Goal: Task Accomplishment & Management: Use online tool/utility

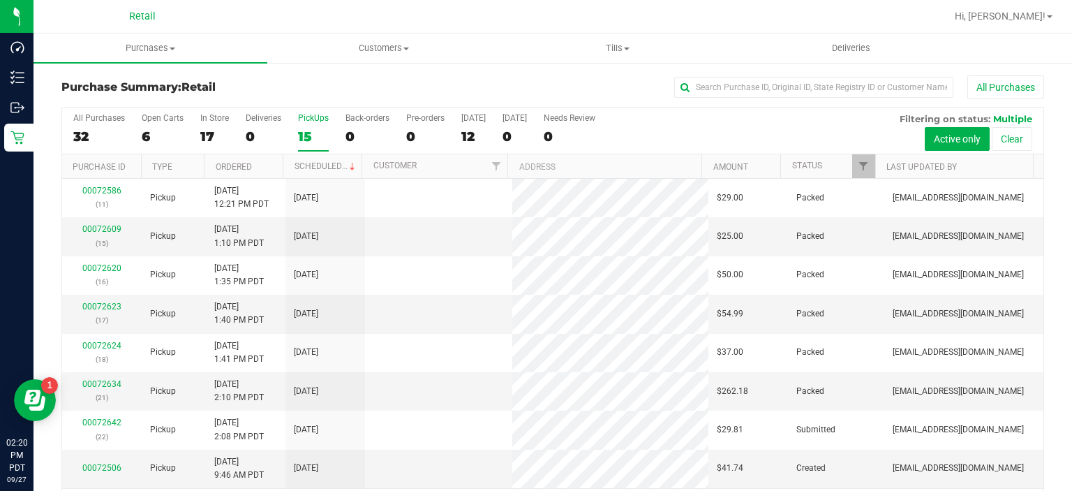
scroll to position [43, 0]
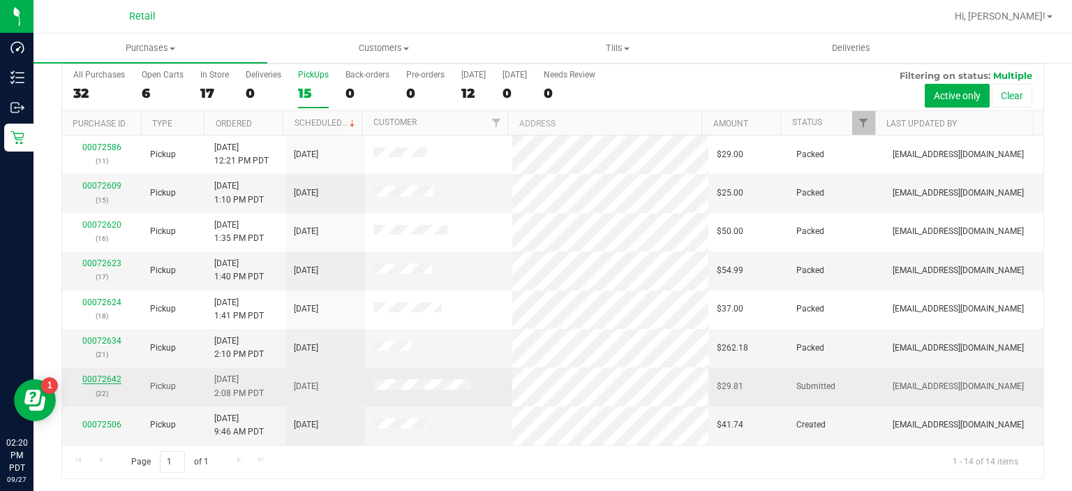
click at [105, 377] on link "00072642" at bounding box center [101, 379] width 39 height 10
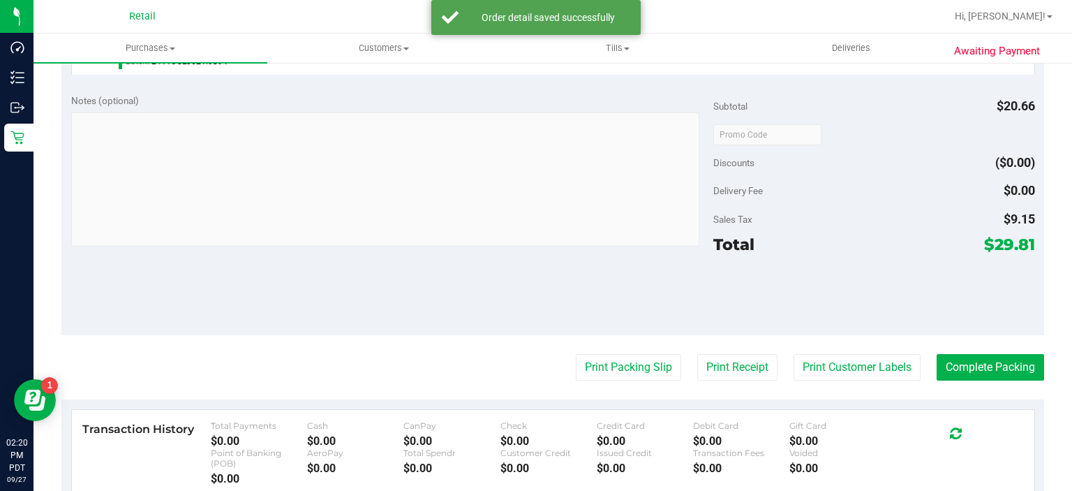
scroll to position [477, 0]
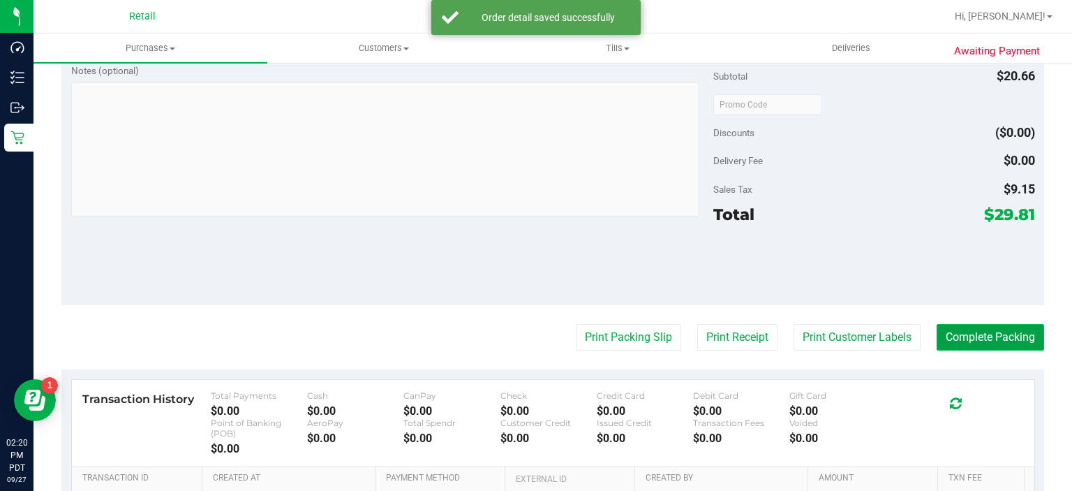
click at [984, 332] on button "Complete Packing" at bounding box center [990, 337] width 107 height 27
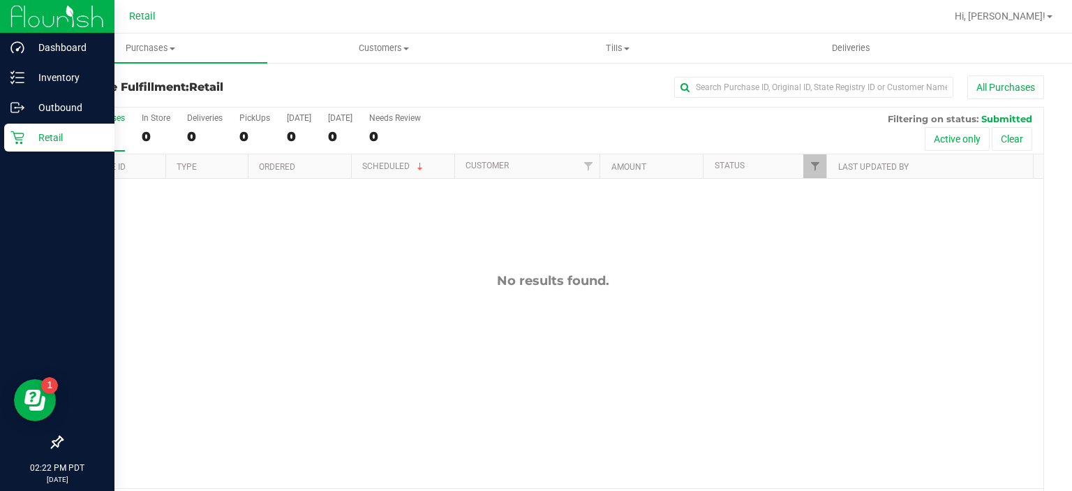
click at [29, 149] on div "Retail" at bounding box center [59, 138] width 110 height 28
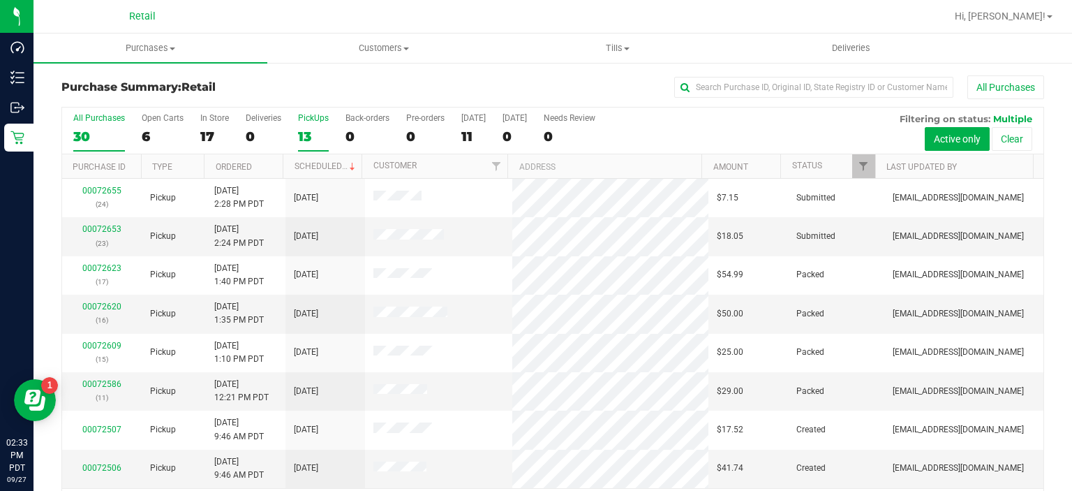
click at [304, 121] on div "PickUps" at bounding box center [313, 118] width 31 height 10
click at [0, 0] on input "PickUps 13" at bounding box center [0, 0] width 0 height 0
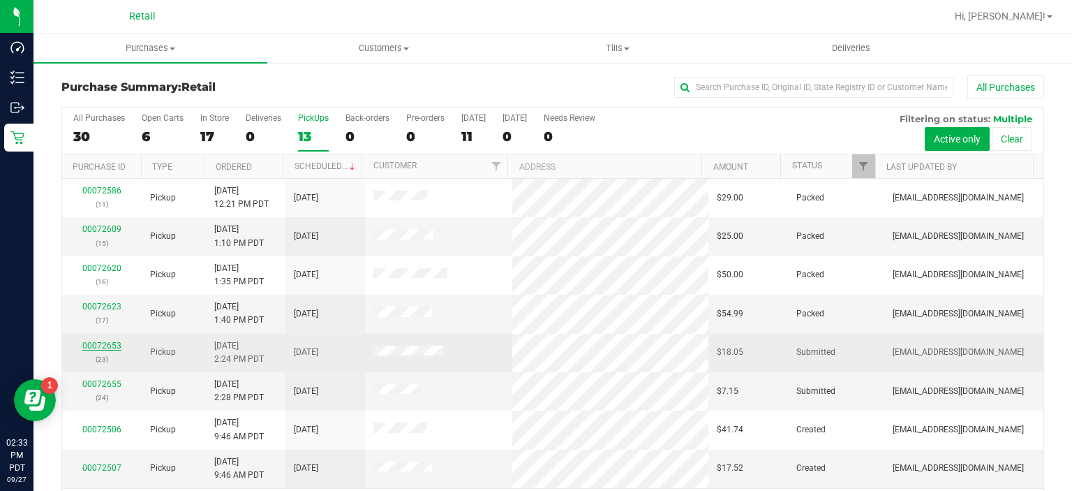
click at [109, 343] on link "00072653" at bounding box center [101, 346] width 39 height 10
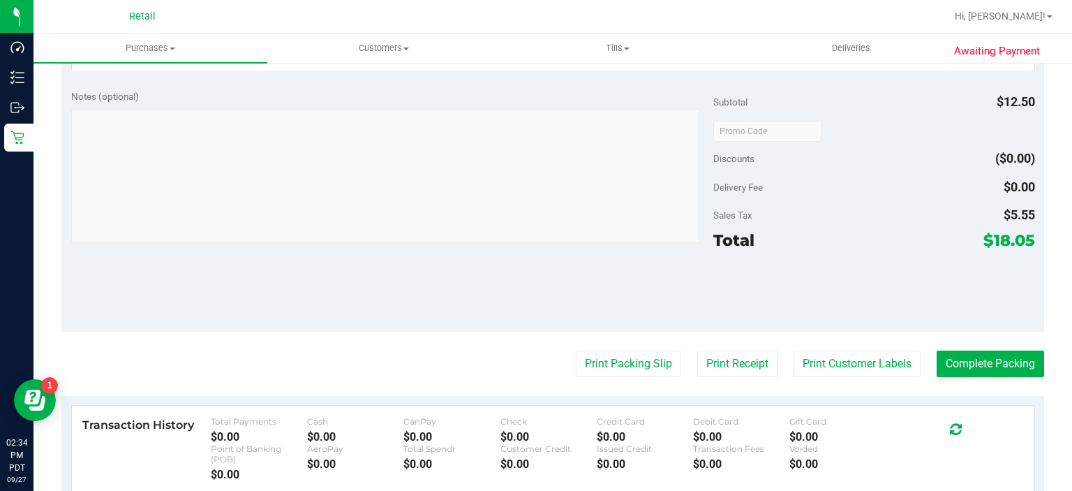
scroll to position [420, 0]
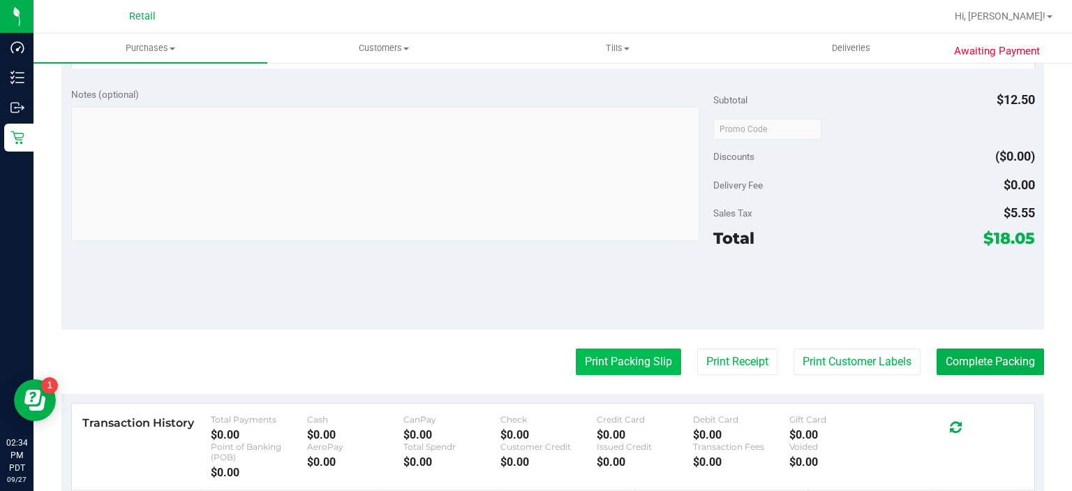
click at [614, 358] on button "Print Packing Slip" at bounding box center [628, 361] width 105 height 27
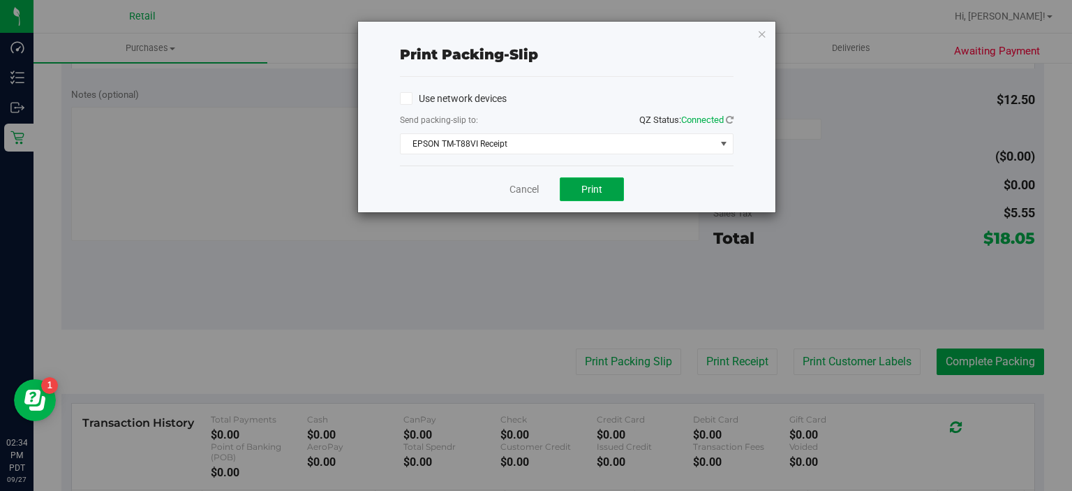
click at [596, 184] on span "Print" at bounding box center [591, 189] width 21 height 11
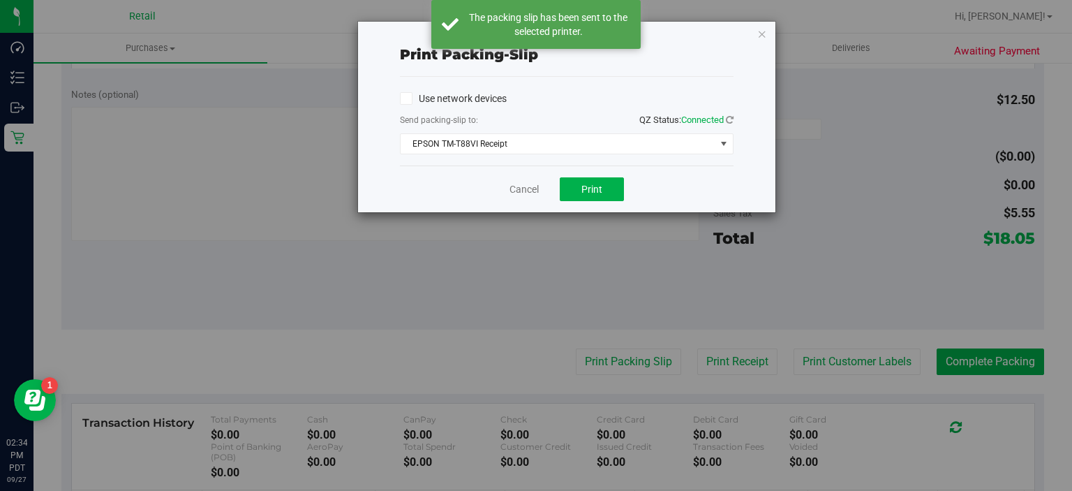
click at [779, 42] on div "Print packing-slip Use network devices Send packing-slip to: QZ Status: Connect…" at bounding box center [541, 245] width 1083 height 491
click at [762, 30] on icon "button" at bounding box center [762, 33] width 10 height 17
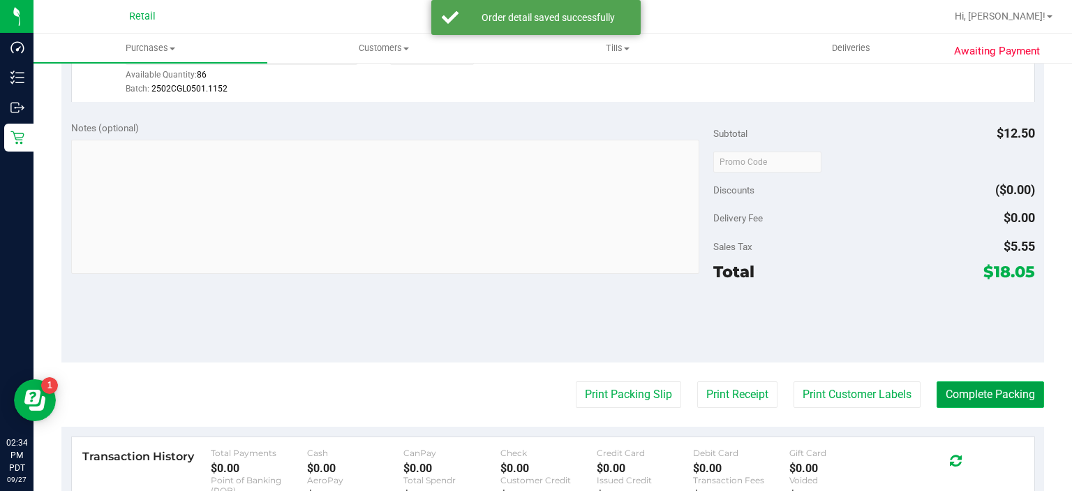
click at [998, 383] on button "Complete Packing" at bounding box center [990, 394] width 107 height 27
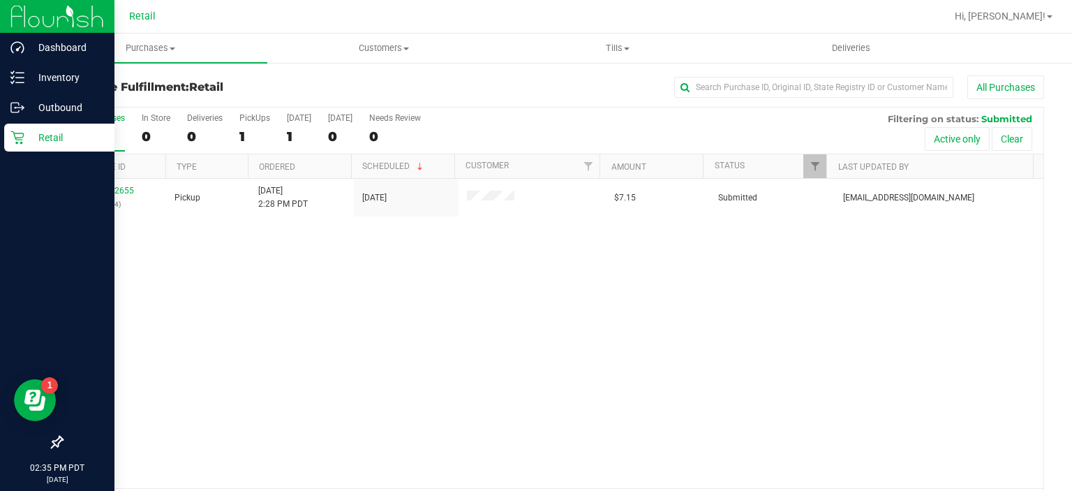
click at [25, 142] on p "Retail" at bounding box center [66, 137] width 84 height 17
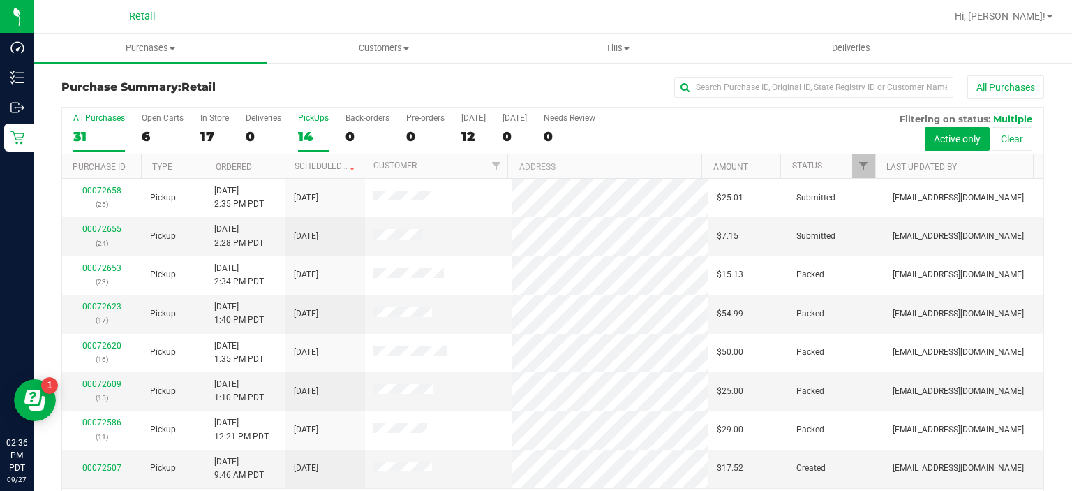
click at [315, 124] on label "PickUps 14" at bounding box center [313, 132] width 31 height 38
click at [0, 0] on input "PickUps 14" at bounding box center [0, 0] width 0 height 0
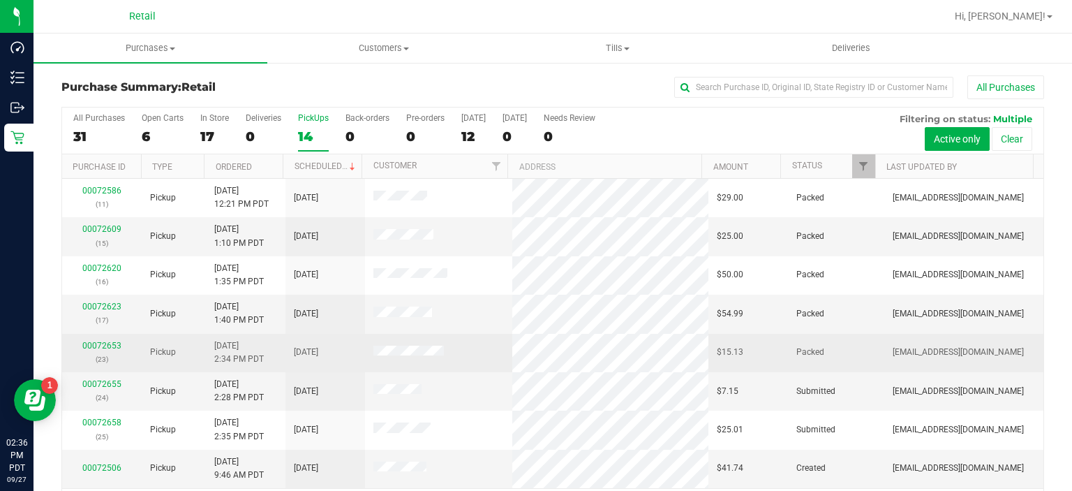
click at [103, 365] on td "00072653 (23)" at bounding box center [102, 353] width 80 height 38
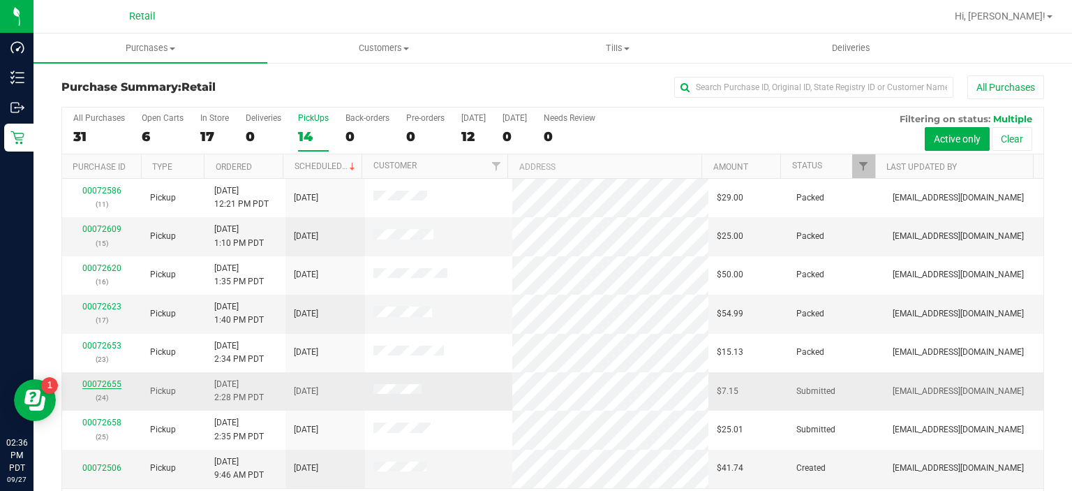
click at [105, 383] on link "00072655" at bounding box center [101, 384] width 39 height 10
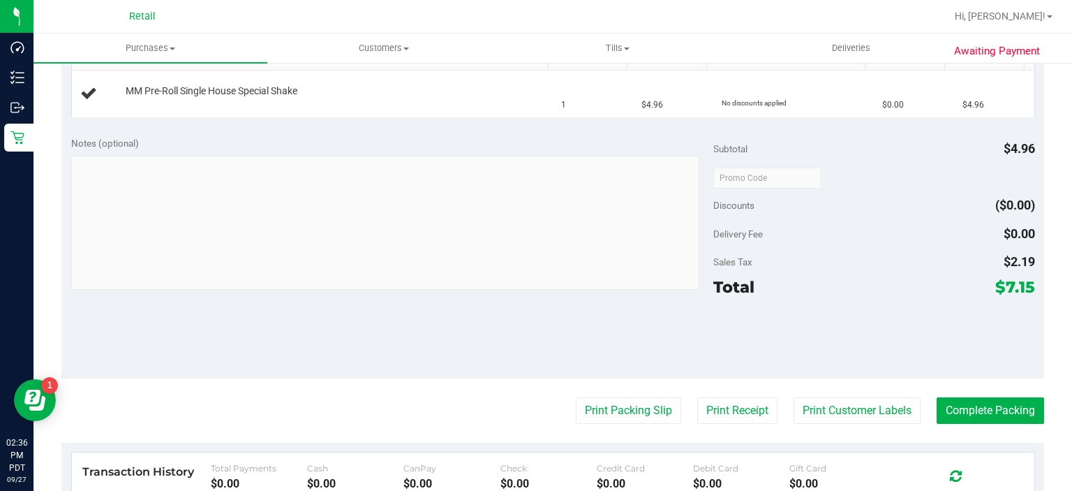
scroll to position [380, 0]
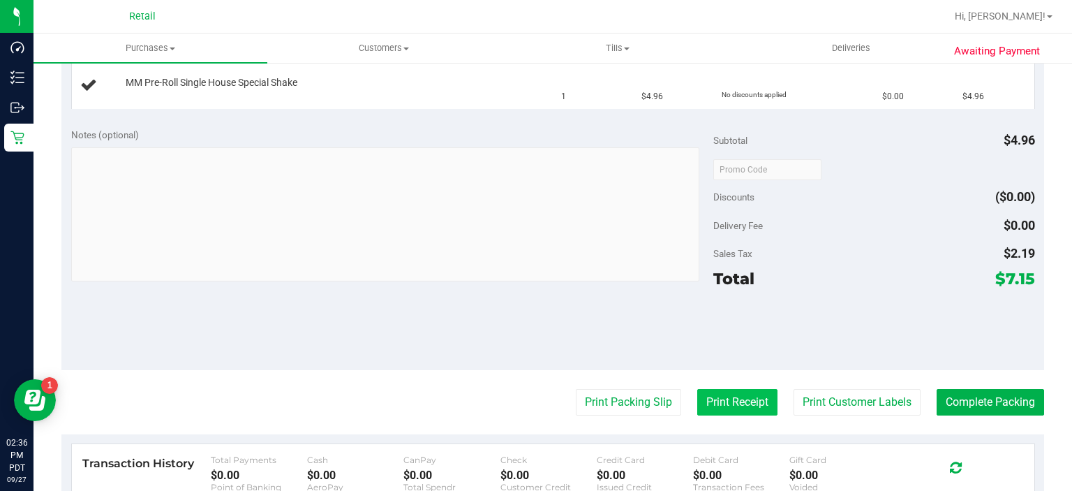
click at [729, 389] on button "Print Receipt" at bounding box center [737, 402] width 80 height 27
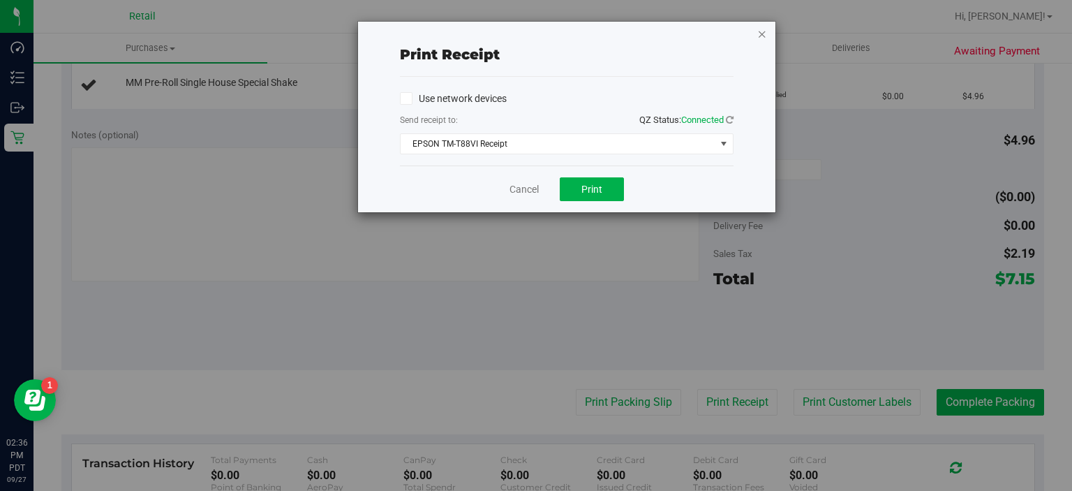
click at [762, 33] on icon "button" at bounding box center [762, 33] width 10 height 17
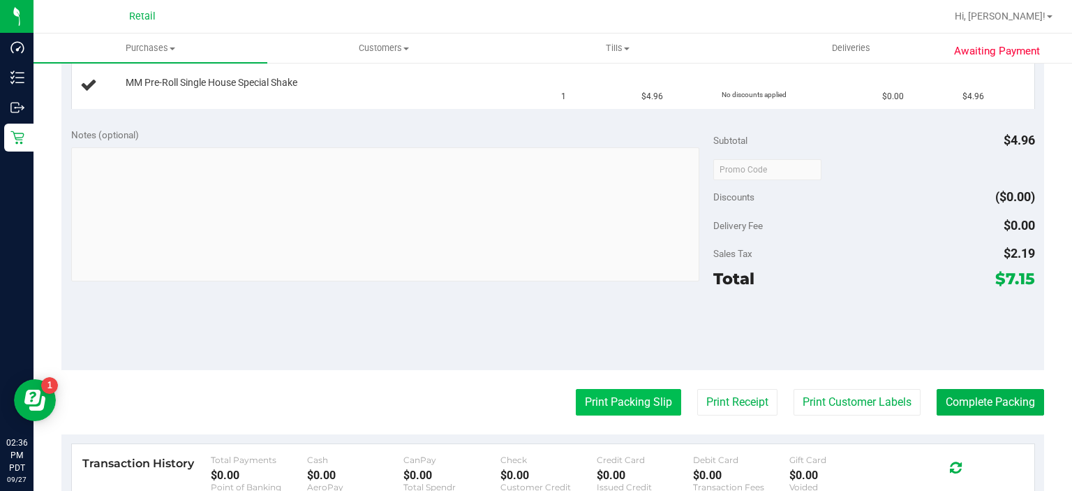
click at [616, 396] on button "Print Packing Slip" at bounding box center [628, 402] width 105 height 27
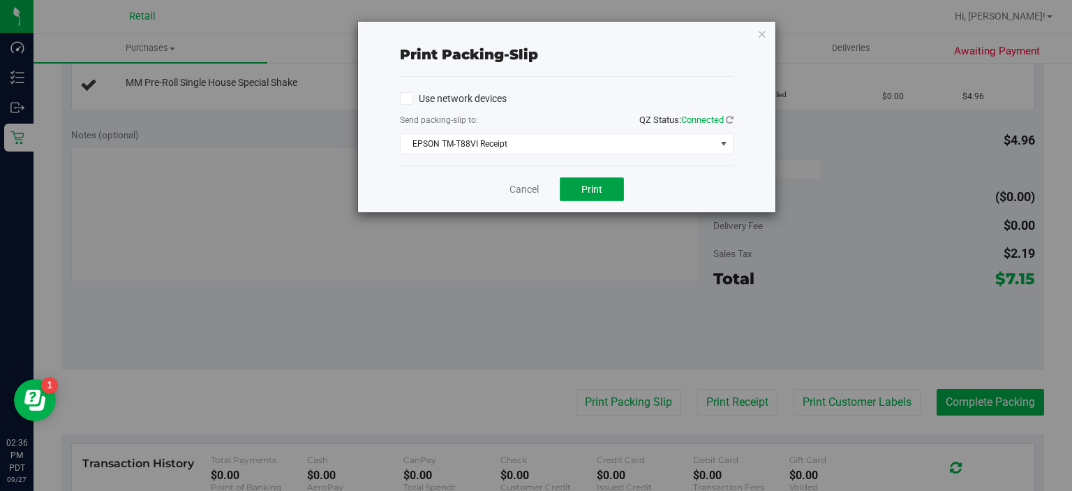
click at [614, 195] on button "Print" at bounding box center [592, 189] width 64 height 24
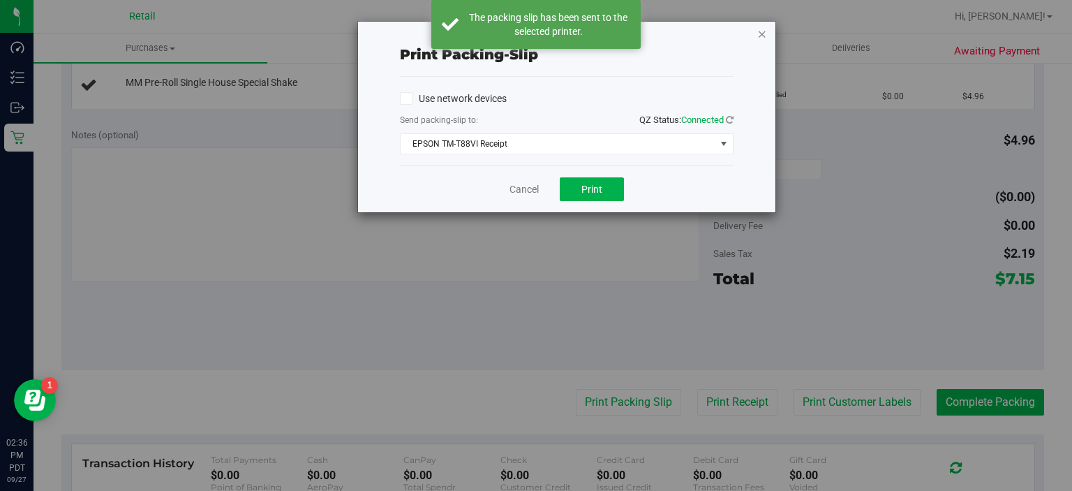
click at [764, 33] on icon "button" at bounding box center [762, 33] width 10 height 17
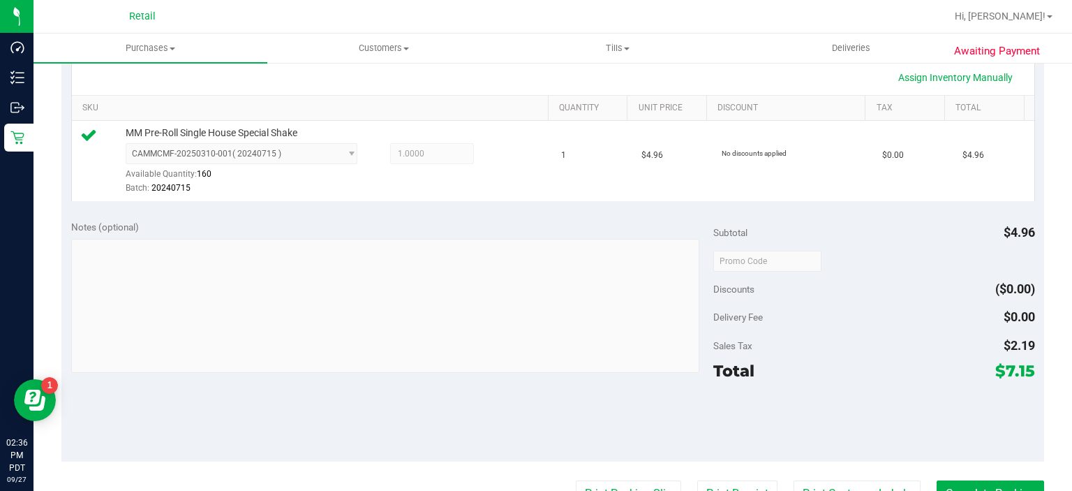
scroll to position [360, 0]
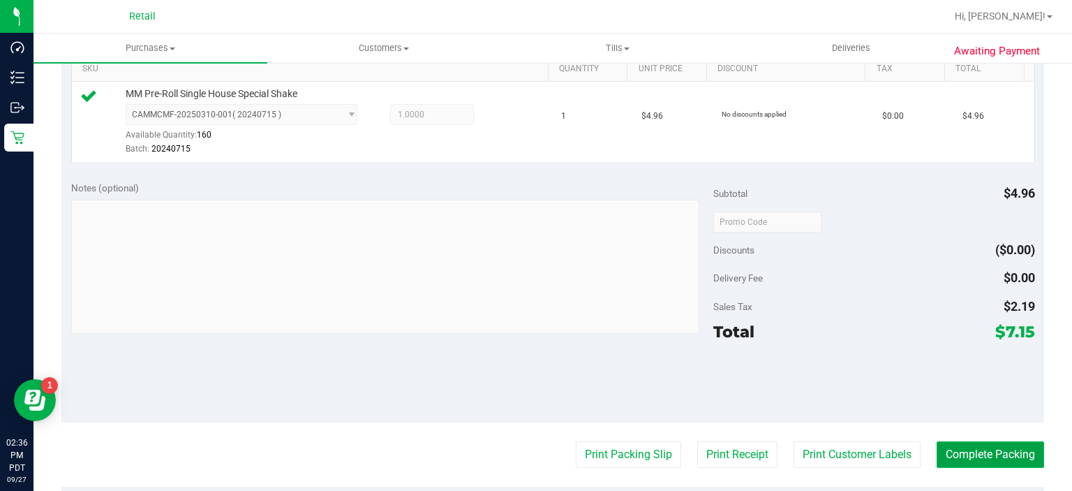
click at [960, 448] on button "Complete Packing" at bounding box center [990, 454] width 107 height 27
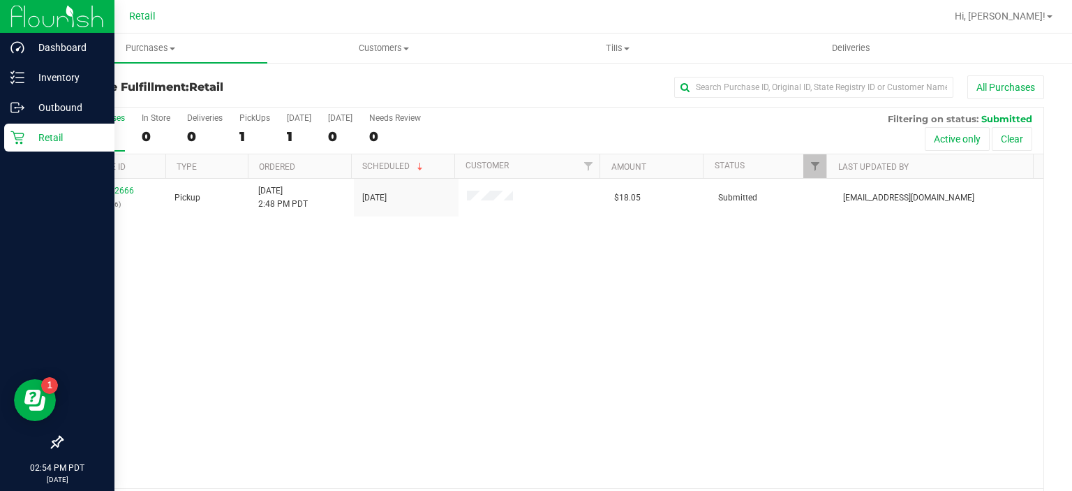
click at [5, 140] on div "Retail" at bounding box center [59, 138] width 110 height 28
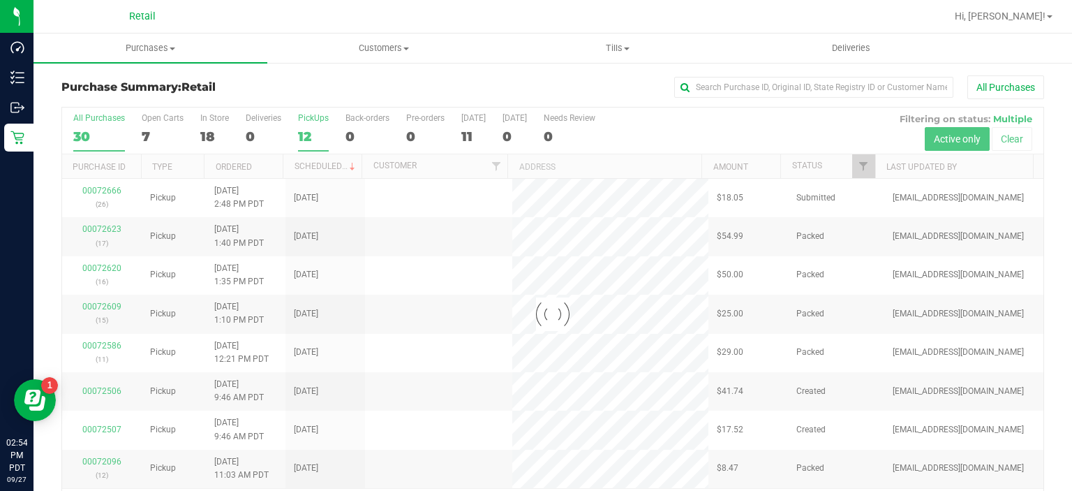
click at [307, 126] on label "PickUps 12" at bounding box center [313, 132] width 31 height 38
click at [0, 0] on input "PickUps 12" at bounding box center [0, 0] width 0 height 0
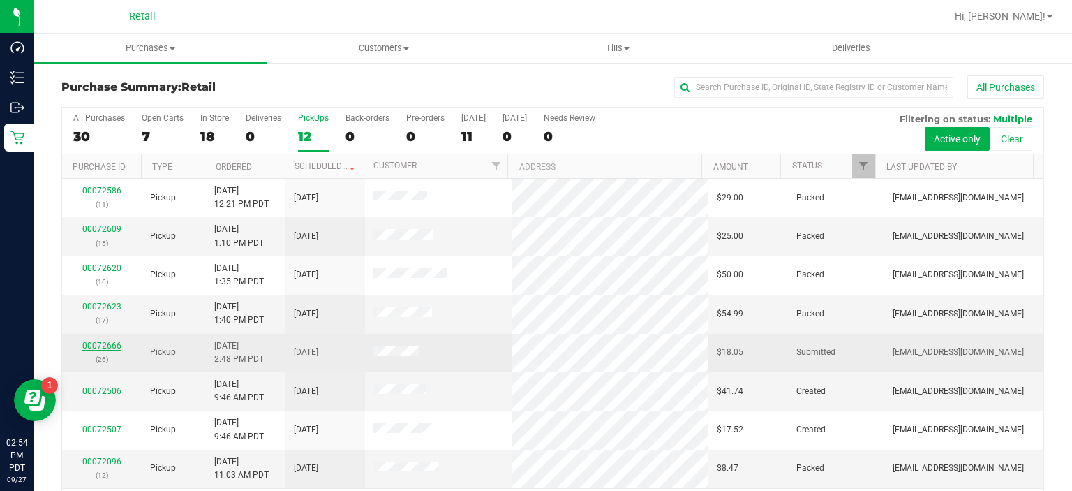
click at [107, 342] on link "00072666" at bounding box center [101, 346] width 39 height 10
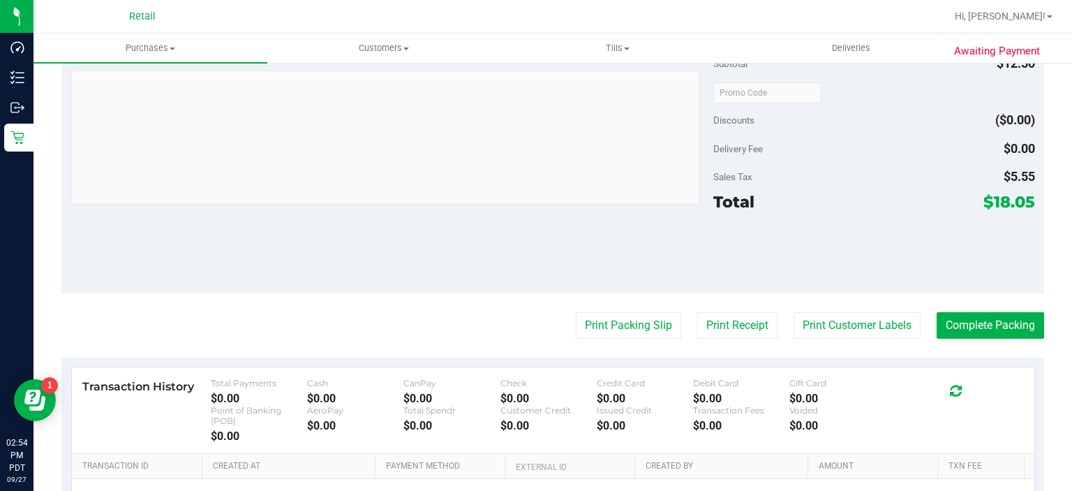
scroll to position [493, 0]
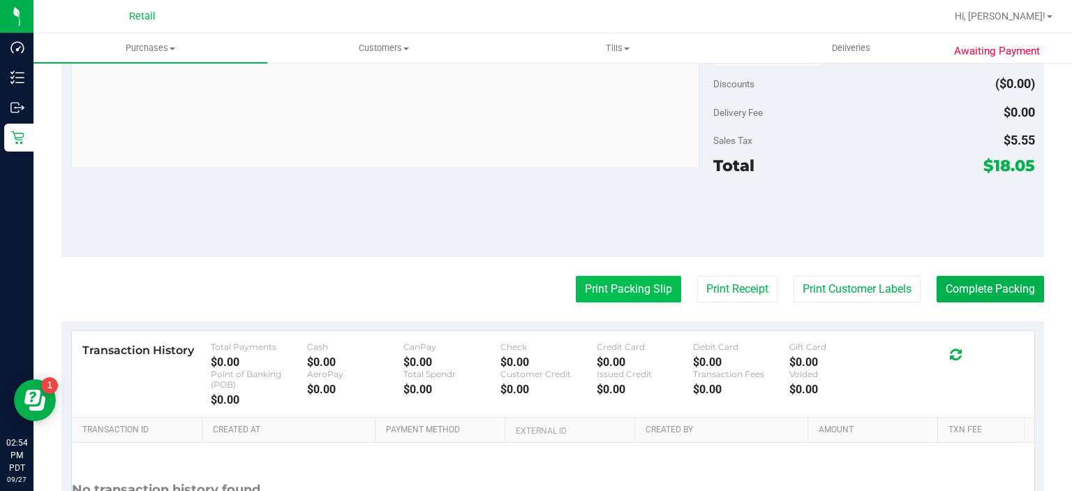
click at [614, 287] on button "Print Packing Slip" at bounding box center [628, 289] width 105 height 27
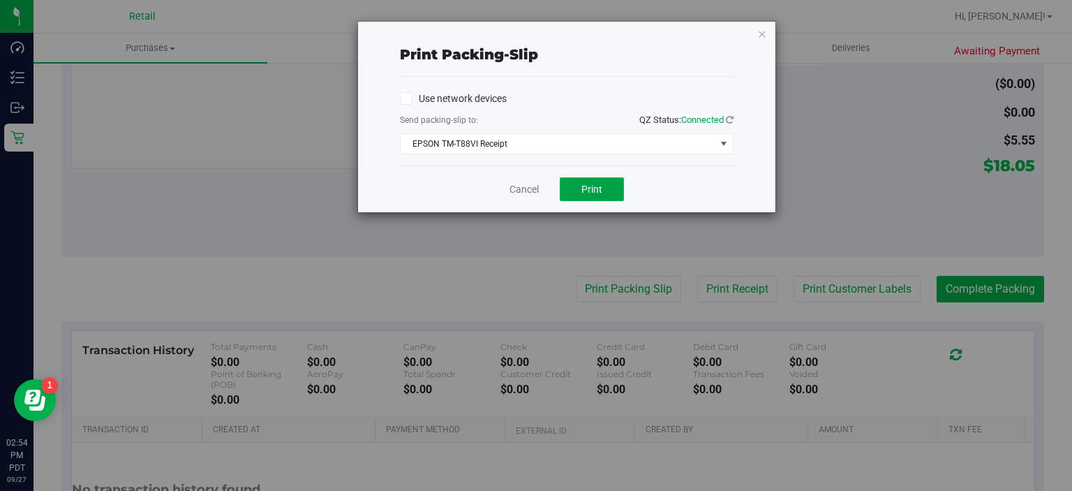
click at [595, 188] on span "Print" at bounding box center [591, 189] width 21 height 11
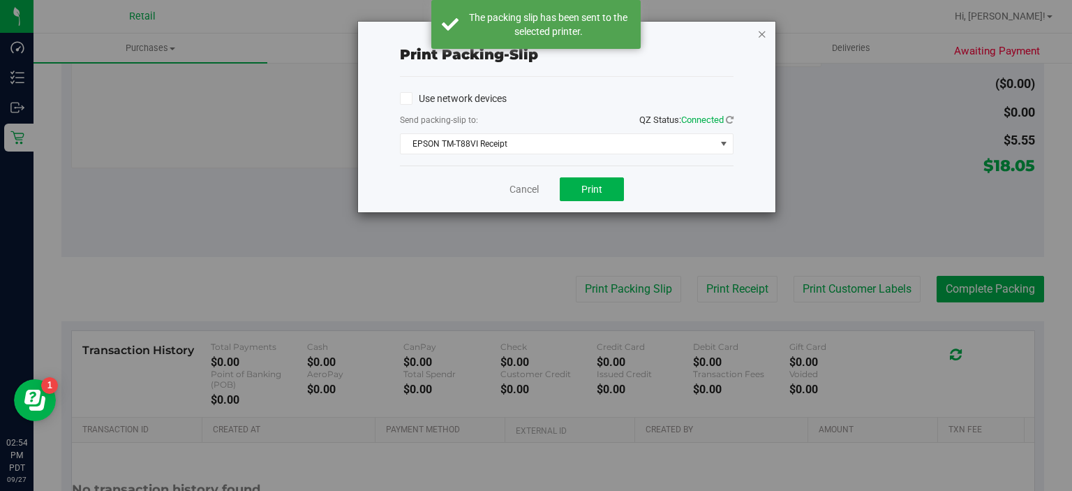
click at [761, 36] on icon "button" at bounding box center [762, 33] width 10 height 17
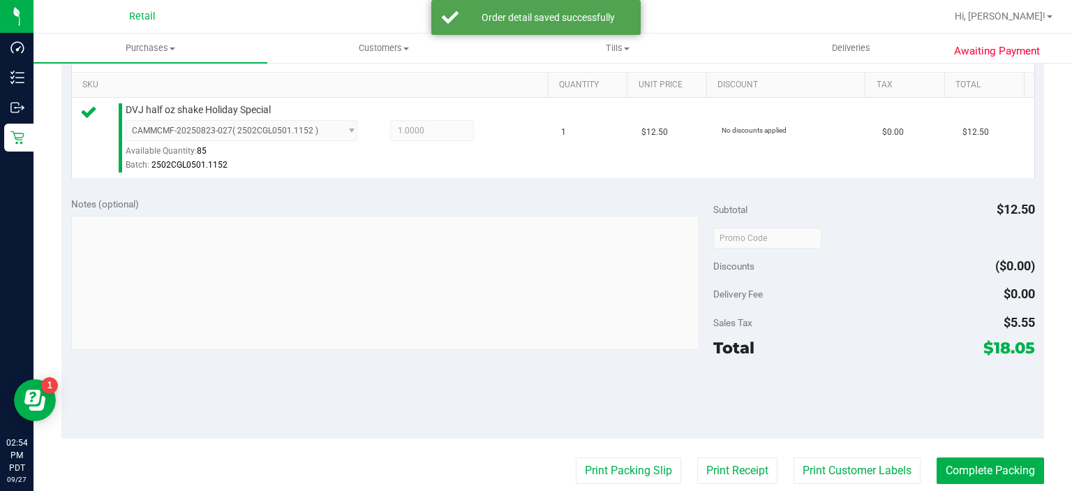
scroll to position [337, 0]
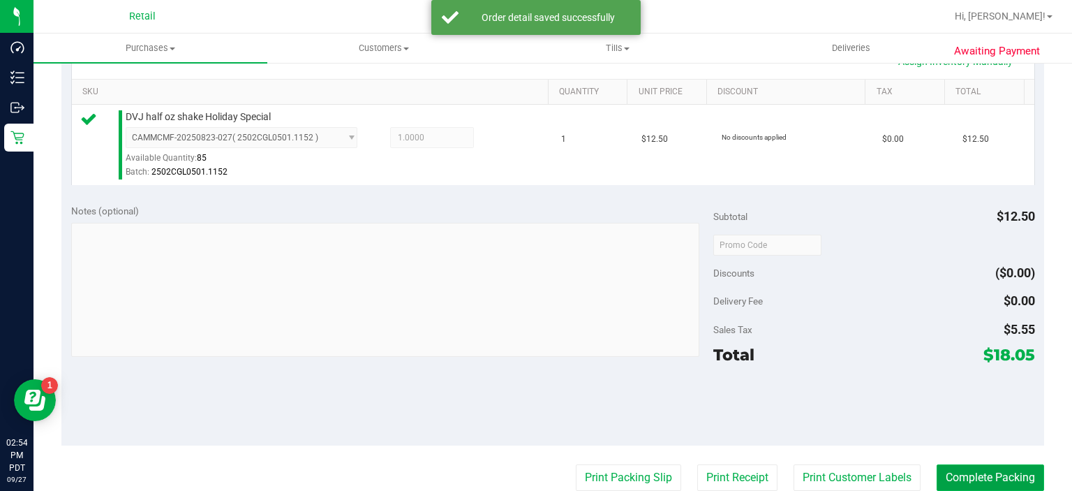
click at [986, 471] on button "Complete Packing" at bounding box center [990, 477] width 107 height 27
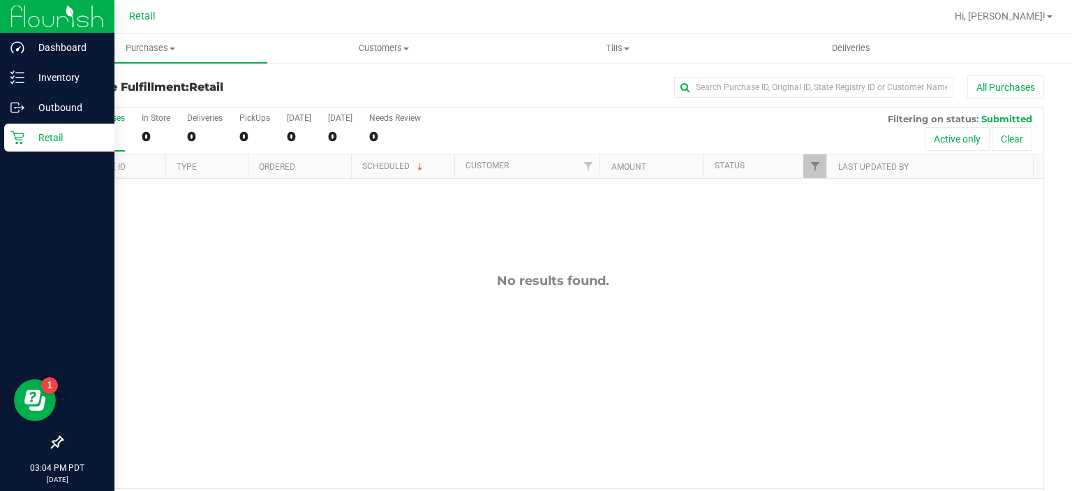
click at [20, 139] on icon at bounding box center [17, 138] width 14 height 14
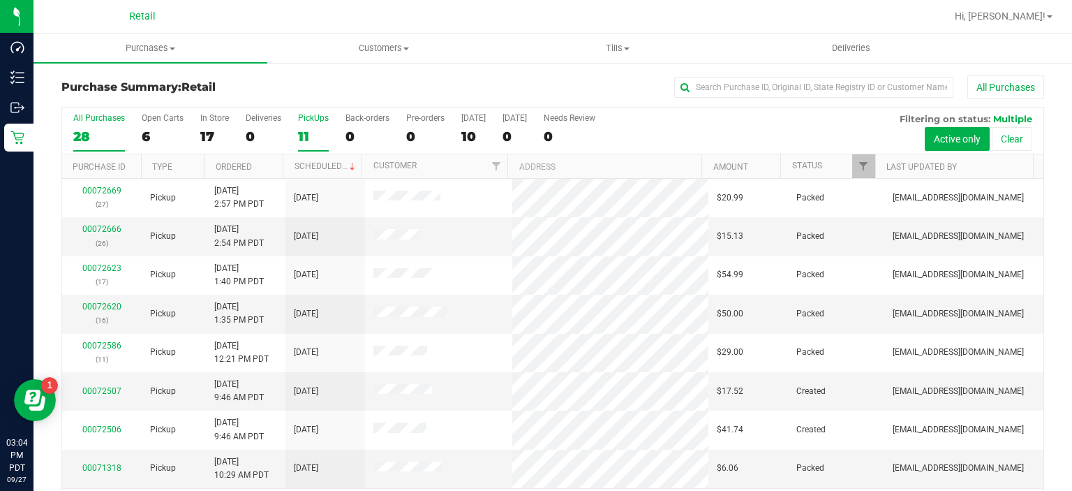
click at [313, 117] on div "PickUps" at bounding box center [313, 118] width 31 height 10
click at [0, 0] on input "PickUps 11" at bounding box center [0, 0] width 0 height 0
click at [303, 122] on div "PickUps" at bounding box center [313, 118] width 31 height 10
click at [0, 0] on input "PickUps 11" at bounding box center [0, 0] width 0 height 0
click at [93, 379] on link "00072675" at bounding box center [101, 384] width 39 height 10
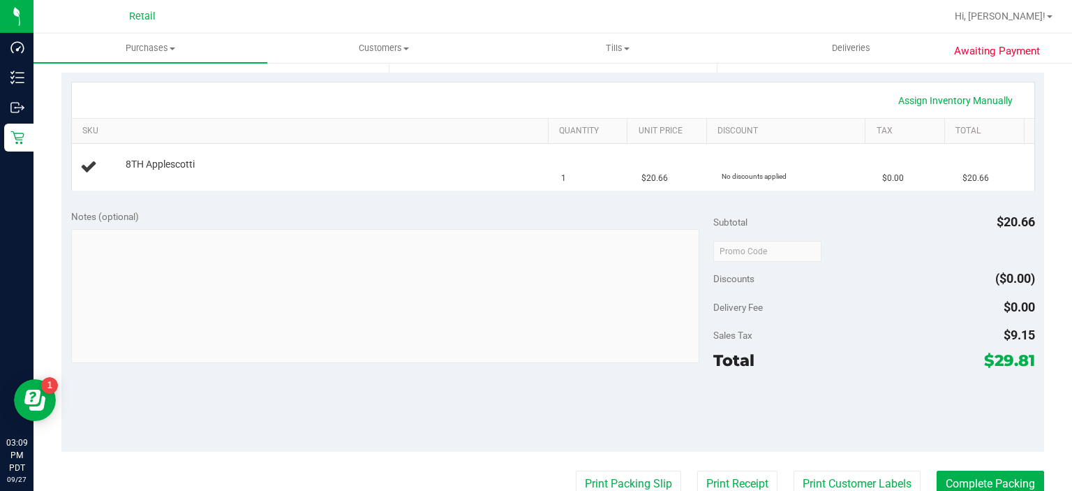
scroll to position [339, 0]
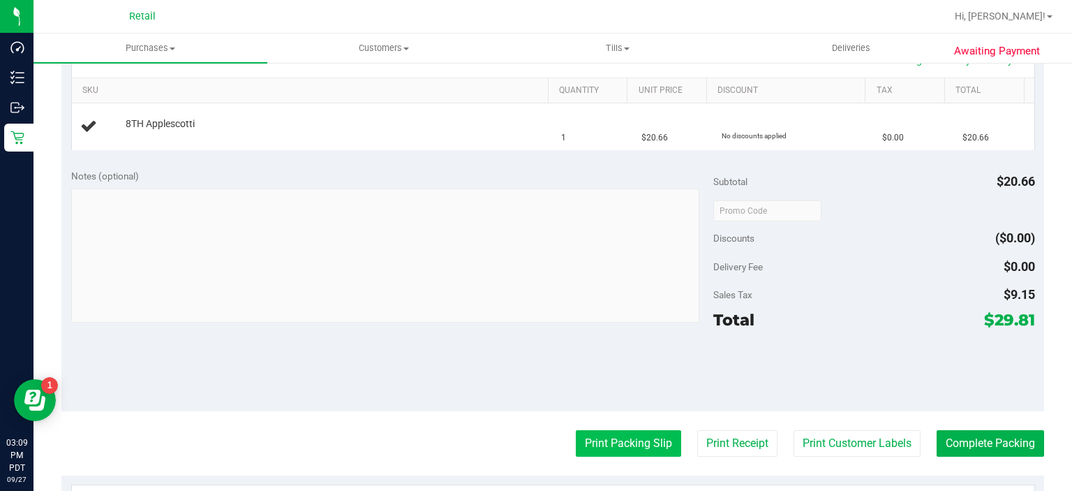
click at [611, 442] on button "Print Packing Slip" at bounding box center [628, 443] width 105 height 27
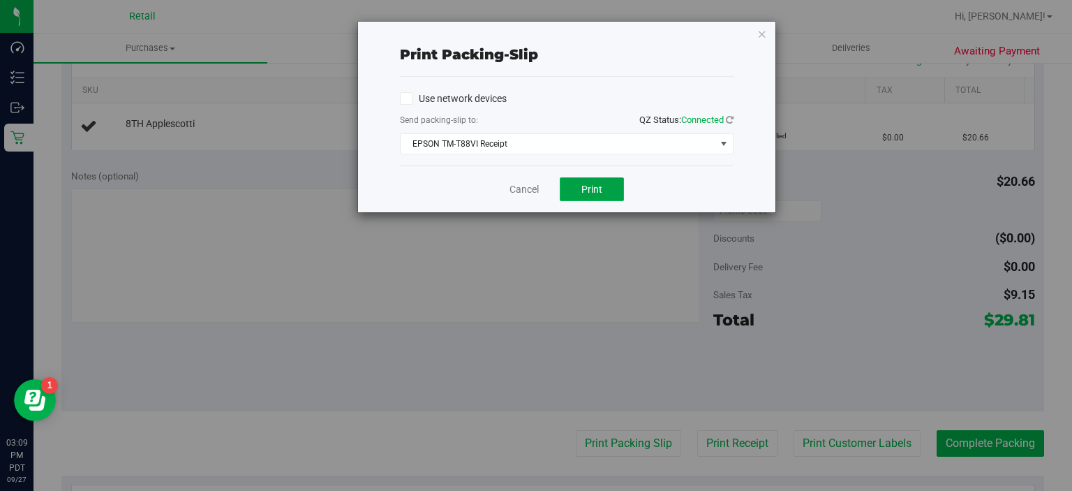
click at [586, 181] on button "Print" at bounding box center [592, 189] width 64 height 24
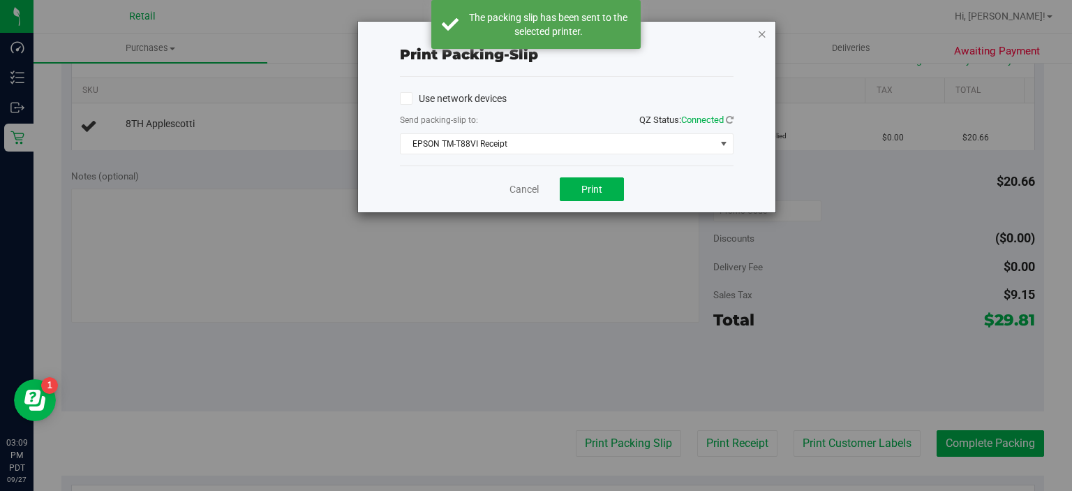
click at [762, 36] on icon "button" at bounding box center [762, 33] width 10 height 17
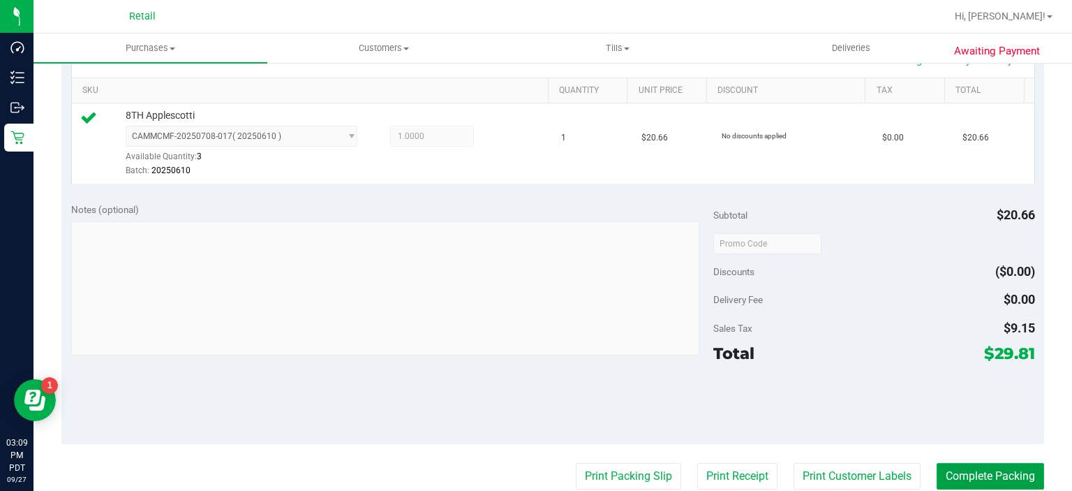
click at [988, 472] on button "Complete Packing" at bounding box center [990, 476] width 107 height 27
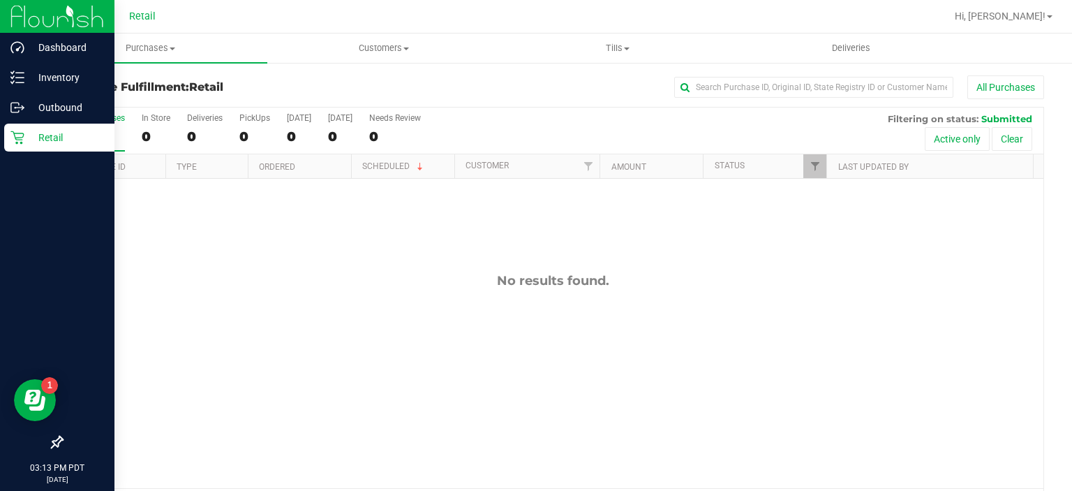
click at [17, 128] on div "Retail" at bounding box center [59, 138] width 110 height 28
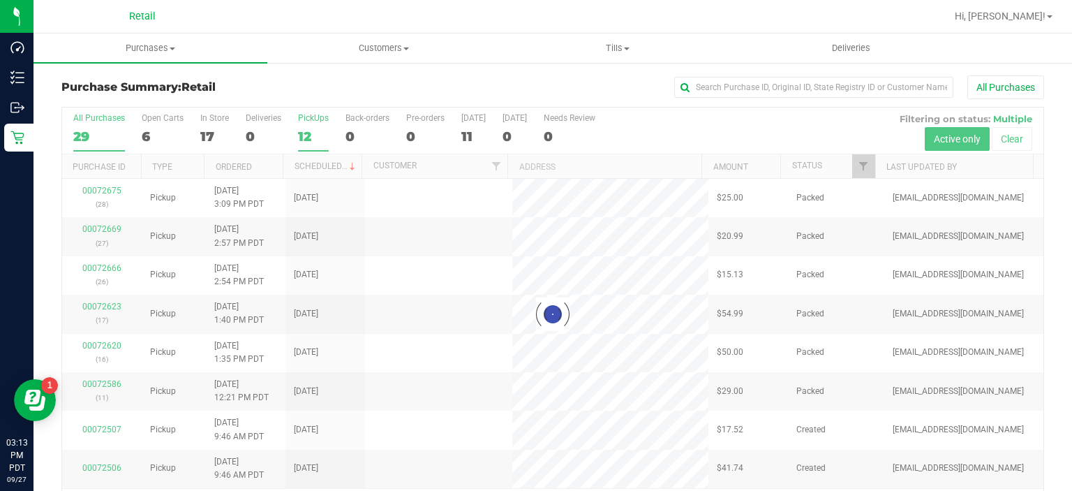
click at [310, 129] on div "12" at bounding box center [313, 136] width 31 height 16
click at [0, 0] on input "PickUps 12" at bounding box center [0, 0] width 0 height 0
